Goal: Task Accomplishment & Management: Manage account settings

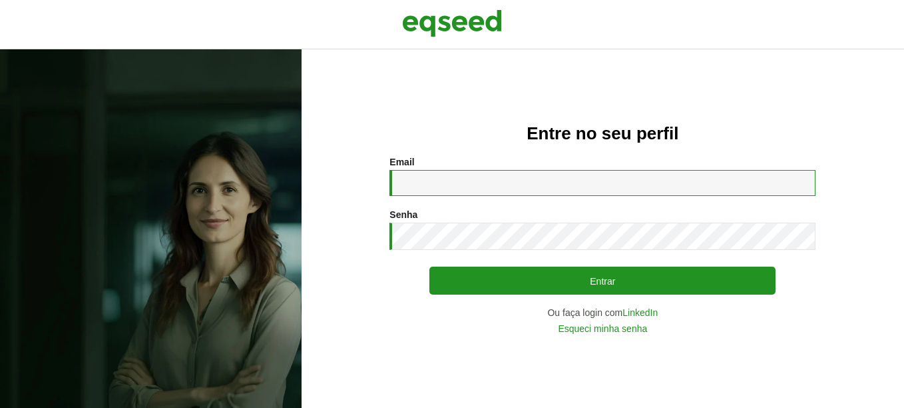
type input "**********"
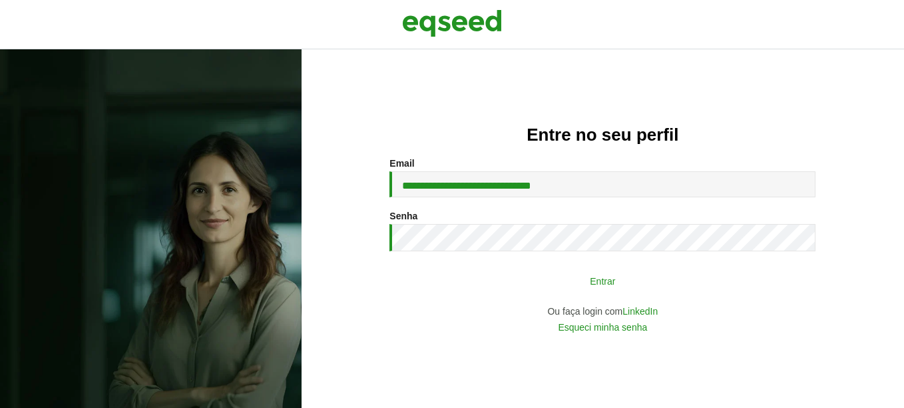
drag, startPoint x: 0, startPoint y: 0, endPoint x: 598, endPoint y: 282, distance: 661.0
click at [598, 282] on button "Entrar" at bounding box center [602, 280] width 346 height 25
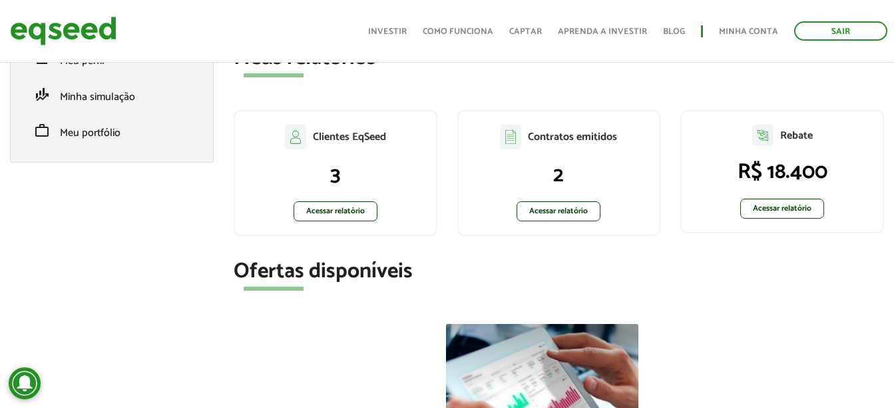
scroll to position [266, 0]
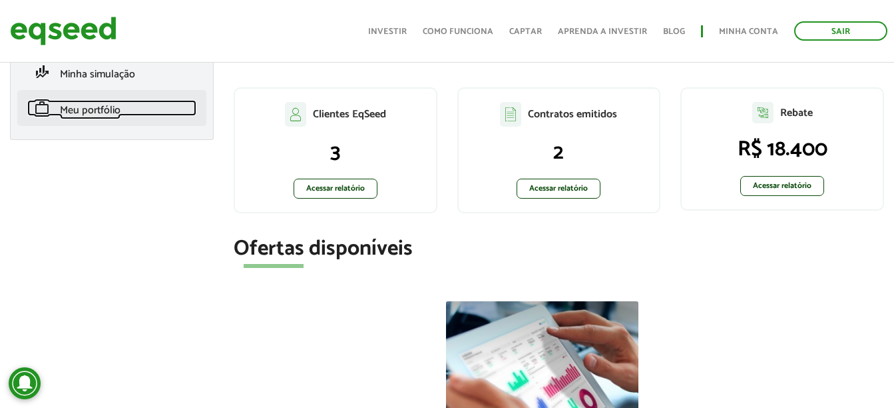
click at [129, 114] on link "work Meu portfólio" at bounding box center [111, 108] width 169 height 16
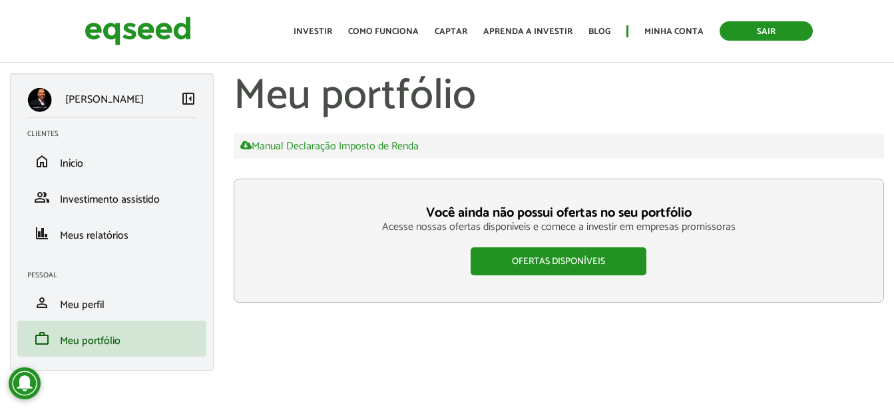
click at [728, 23] on link "Sair" at bounding box center [766, 30] width 93 height 19
